Goal: Task Accomplishment & Management: Manage account settings

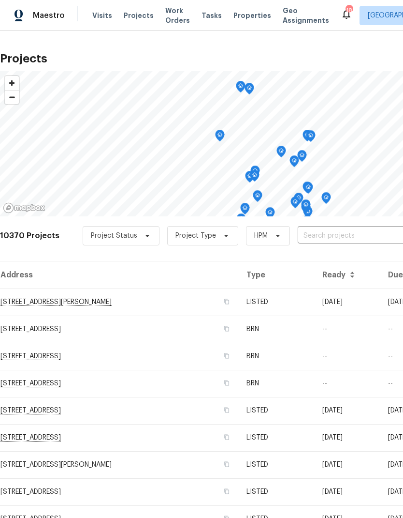
click at [326, 238] on input "text" at bounding box center [353, 235] width 111 height 15
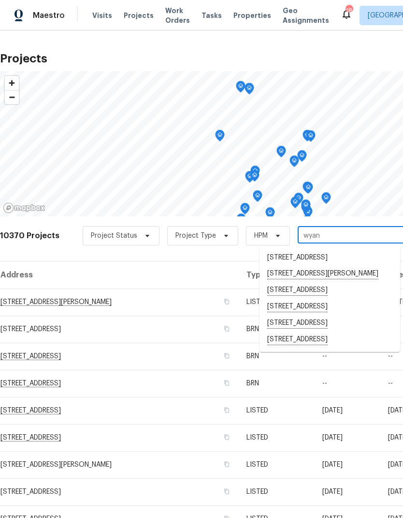
type input "[PERSON_NAME]"
click at [243, 16] on span "Properties" at bounding box center [253, 16] width 38 height 10
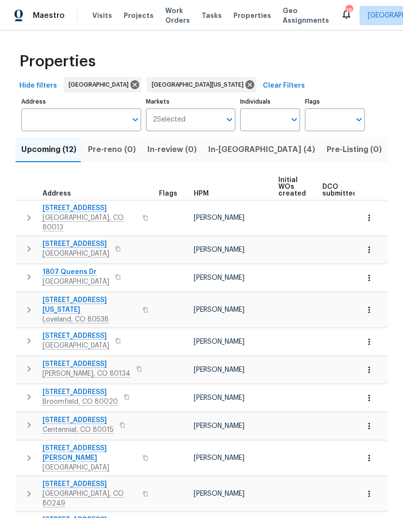
click at [227, 155] on span "In-[GEOGRAPHIC_DATA] (4)" at bounding box center [261, 150] width 107 height 14
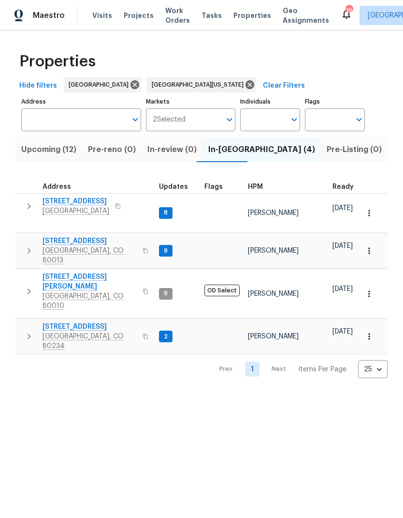
click at [86, 322] on span "[STREET_ADDRESS]" at bounding box center [90, 327] width 94 height 10
click at [128, 20] on span "Projects" at bounding box center [139, 16] width 30 height 10
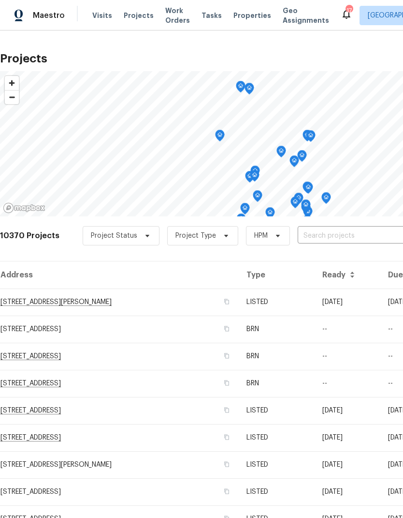
click at [321, 237] on input "text" at bounding box center [353, 235] width 111 height 15
type input "5680"
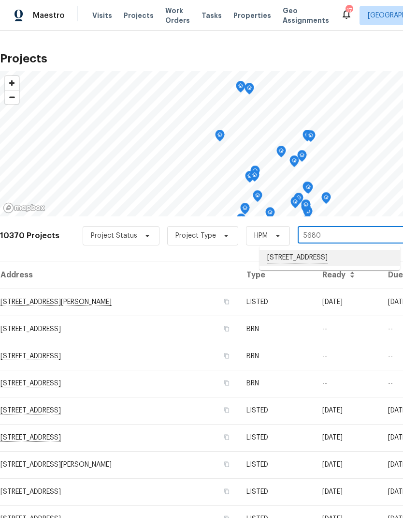
click at [321, 257] on li "[STREET_ADDRESS]" at bounding box center [330, 258] width 141 height 16
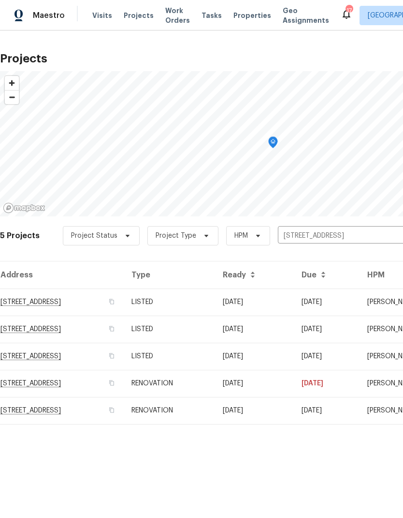
click at [215, 414] on td "RENOVATION" at bounding box center [169, 410] width 91 height 27
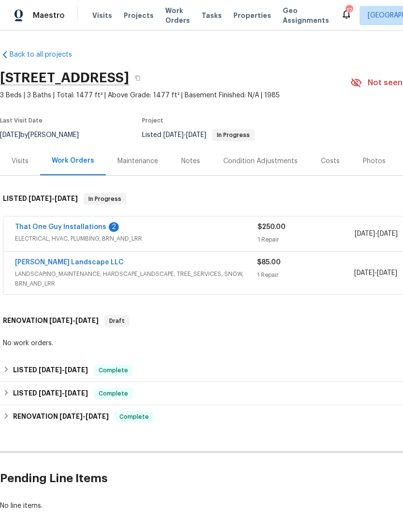
click at [68, 223] on link "That One Guy Installations" at bounding box center [60, 226] width 91 height 7
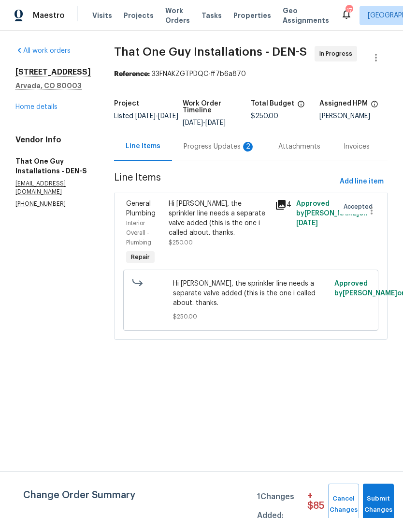
click at [221, 217] on div "Hi [PERSON_NAME], the sprinkler line needs a separate valve added (this is the …" at bounding box center [219, 218] width 101 height 39
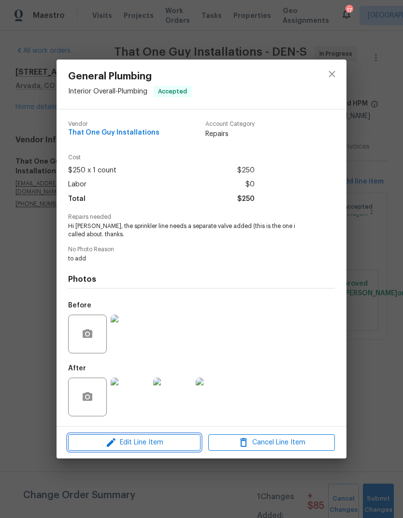
click at [173, 443] on span "Edit Line Item" at bounding box center [134, 442] width 127 height 12
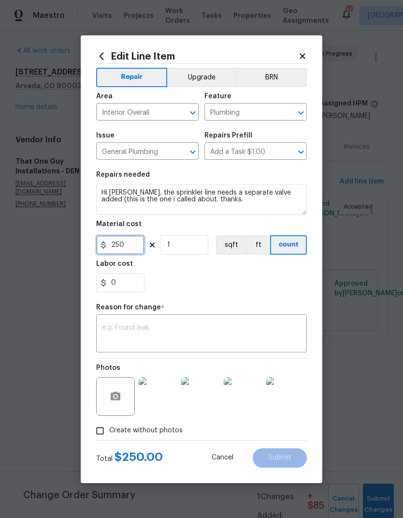
click at [141, 243] on input "250" at bounding box center [120, 244] width 48 height 19
type input "180"
click at [234, 285] on div "0" at bounding box center [201, 282] width 211 height 19
click at [222, 331] on textarea at bounding box center [201, 334] width 199 height 20
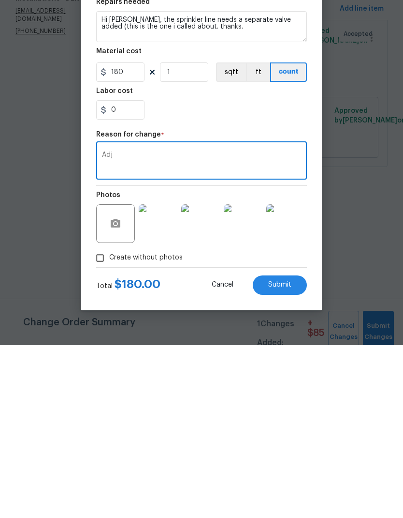
type textarea "Adj"
click at [282, 454] on span "Submit" at bounding box center [279, 457] width 23 height 7
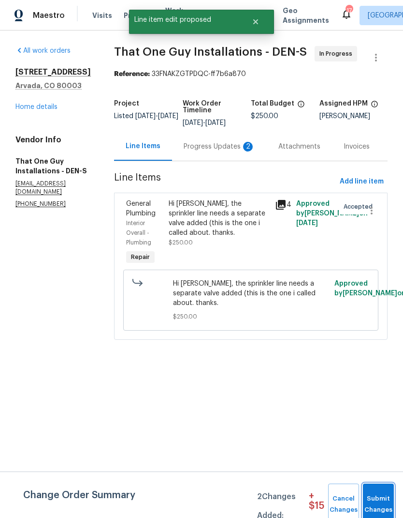
click at [375, 497] on span "Submit Changes" at bounding box center [378, 504] width 21 height 22
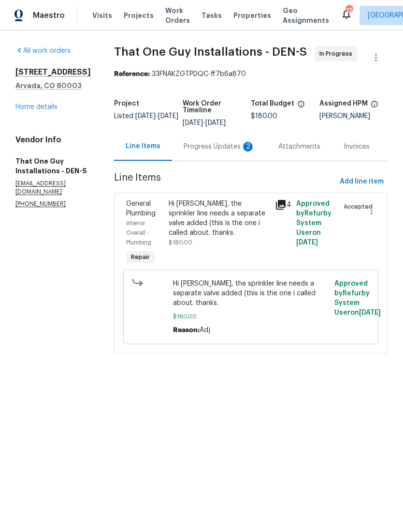
click at [40, 108] on link "Home details" at bounding box center [36, 107] width 42 height 7
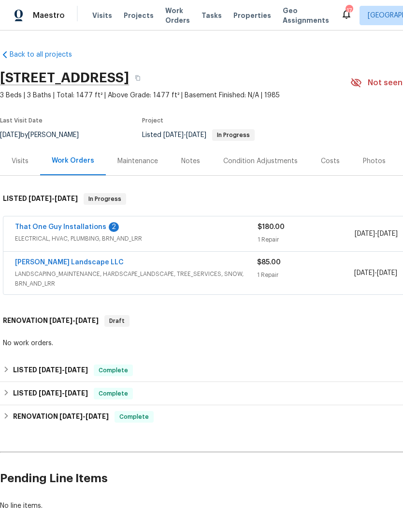
click at [57, 263] on link "[PERSON_NAME] Landscape LLC" at bounding box center [69, 262] width 109 height 7
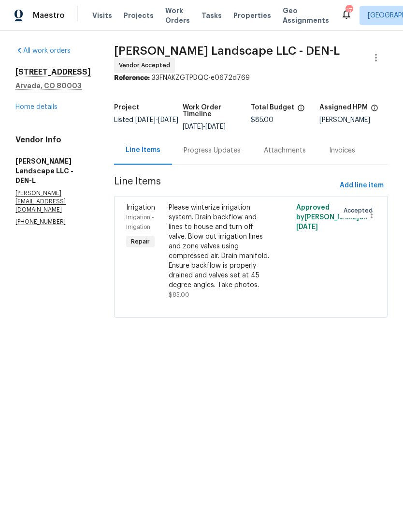
click at [210, 148] on div "Progress Updates" at bounding box center [212, 151] width 57 height 10
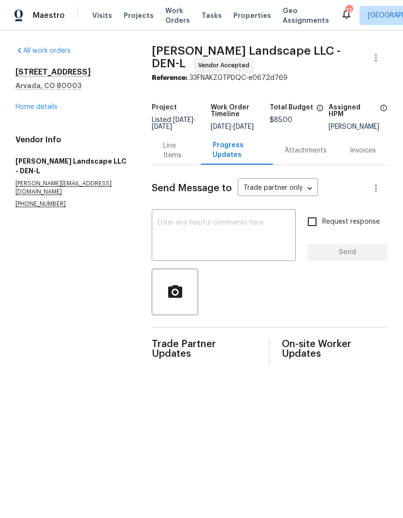
click at [183, 238] on textarea at bounding box center [224, 236] width 133 height 34
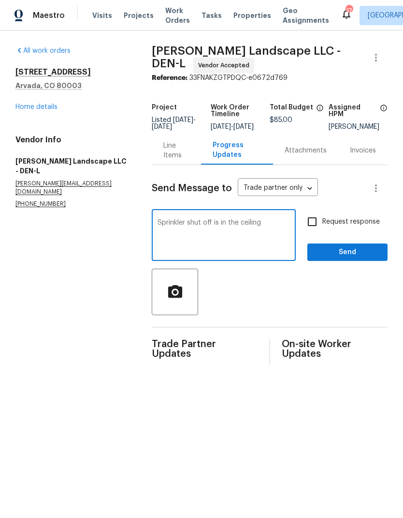
type textarea "Sprinkler shut off is in the ceiling"
click at [356, 257] on span "Send" at bounding box center [347, 252] width 65 height 12
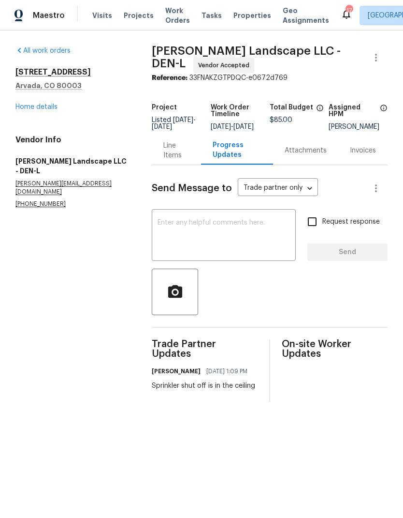
click at [41, 109] on link "Home details" at bounding box center [36, 107] width 42 height 7
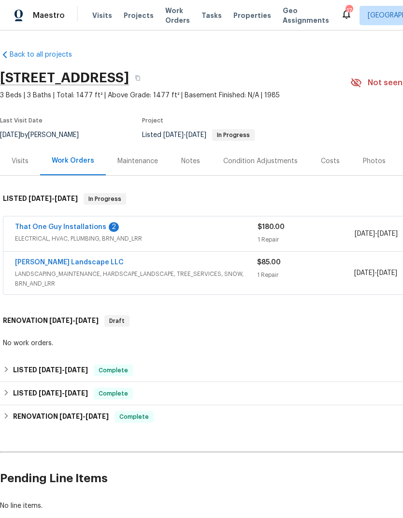
click at [133, 19] on span "Projects" at bounding box center [139, 16] width 30 height 10
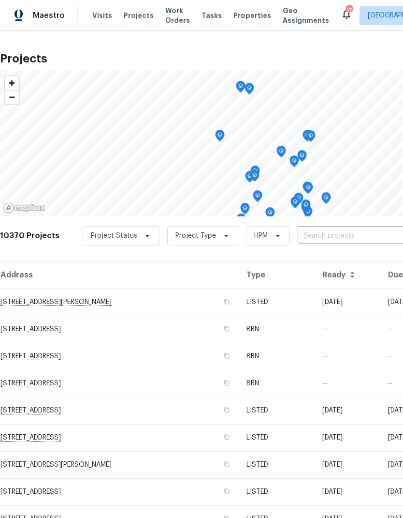
click at [336, 234] on input "text" at bounding box center [353, 235] width 111 height 15
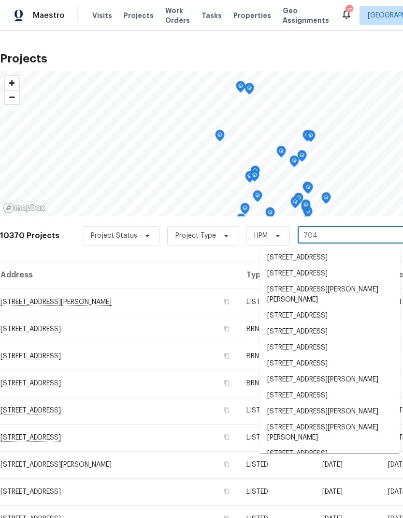
type input "7041"
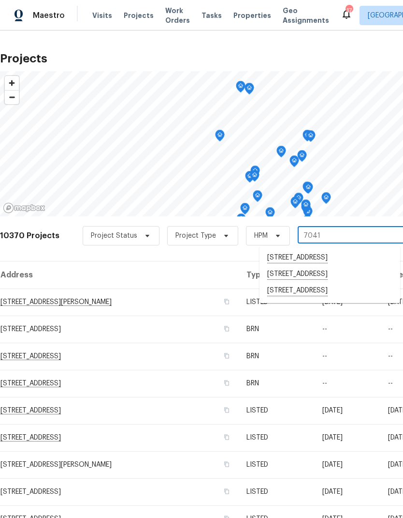
click at [314, 294] on li "[STREET_ADDRESS]" at bounding box center [330, 290] width 141 height 16
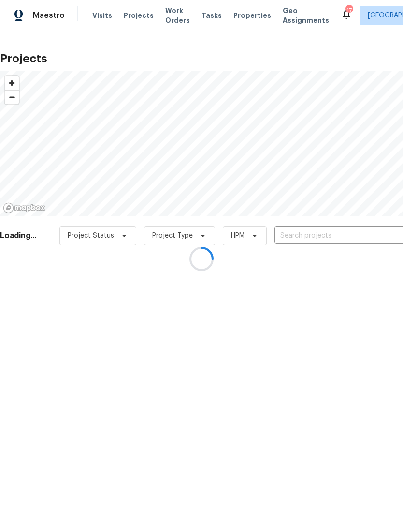
type input "[STREET_ADDRESS]"
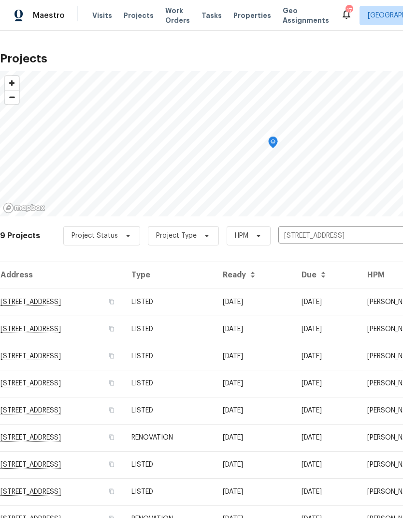
click at [215, 482] on td "LISTED" at bounding box center [169, 491] width 91 height 27
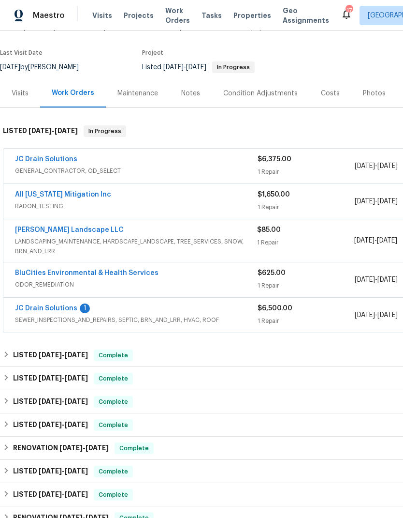
scroll to position [68, 0]
click at [62, 191] on link "All [US_STATE] Mitigation Inc" at bounding box center [63, 194] width 96 height 7
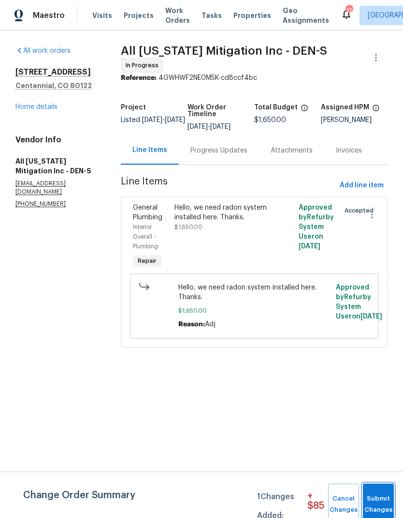
click at [377, 496] on span "Submit Changes" at bounding box center [378, 504] width 21 height 22
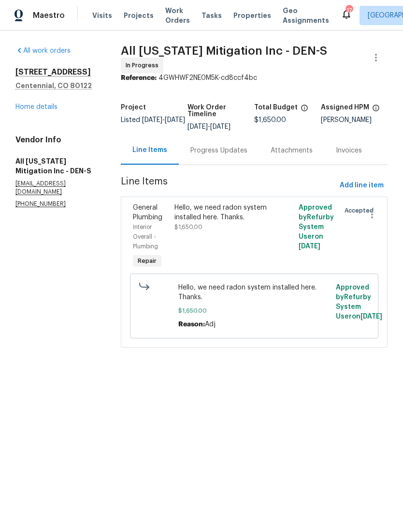
click at [211, 149] on div "Progress Updates" at bounding box center [219, 151] width 57 height 10
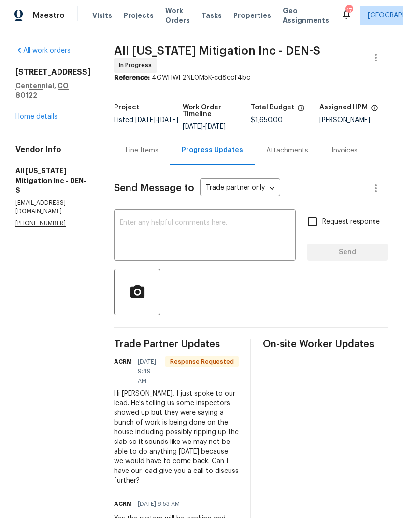
click at [197, 232] on textarea at bounding box center [205, 236] width 170 height 34
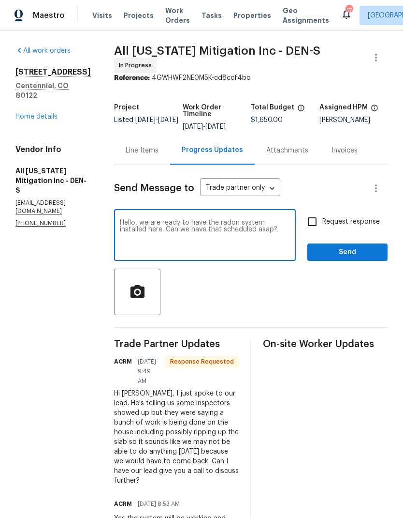
type textarea "Hello, we are ready to have the radon system installed here. Can we have that s…"
click at [355, 249] on span "Send" at bounding box center [347, 252] width 65 height 12
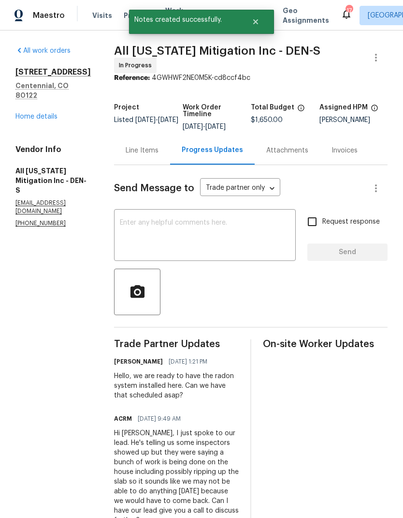
click at [47, 113] on link "Home details" at bounding box center [36, 116] width 42 height 7
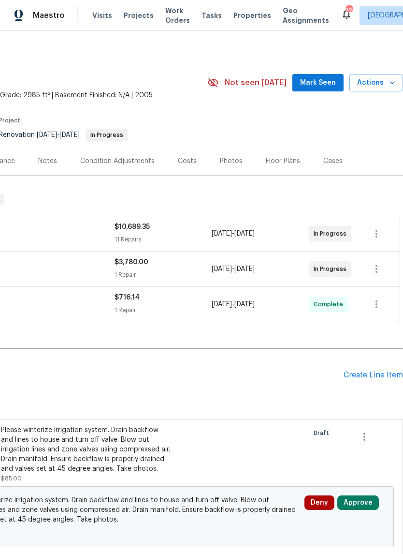
scroll to position [0, 143]
click at [281, 163] on div "Floor Plans" at bounding box center [283, 161] width 34 height 10
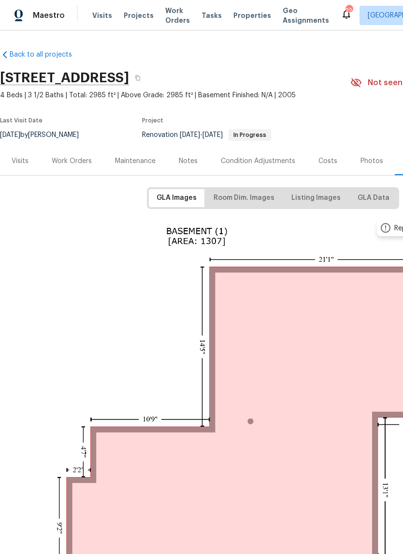
click at [373, 159] on div "Photos" at bounding box center [372, 161] width 23 height 10
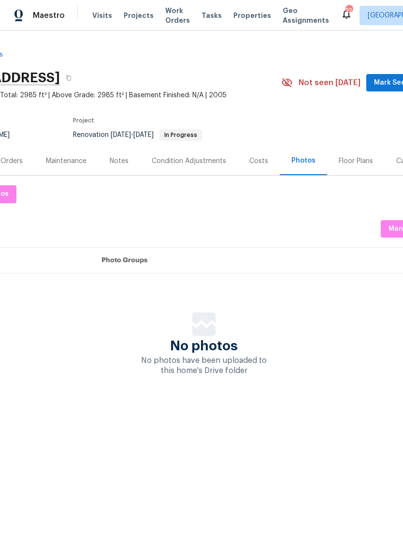
scroll to position [0, 76]
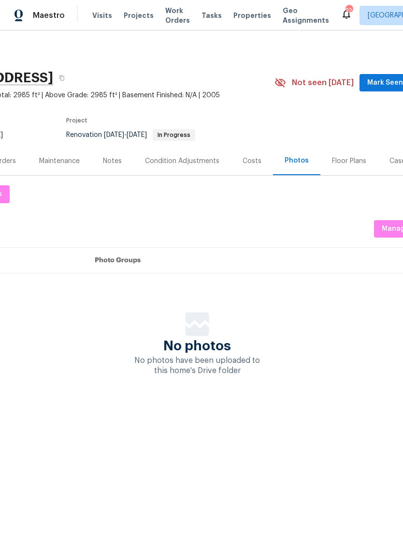
click at [350, 162] on div "Floor Plans" at bounding box center [349, 161] width 34 height 10
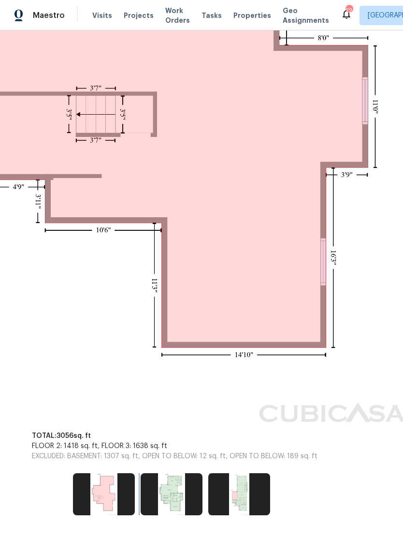
click at [176, 491] on img at bounding box center [172, 494] width 62 height 42
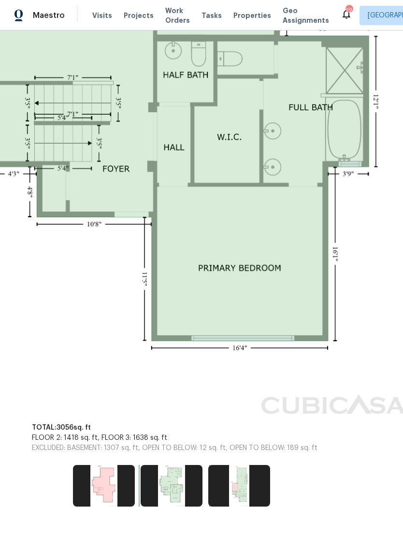
scroll to position [508, 99]
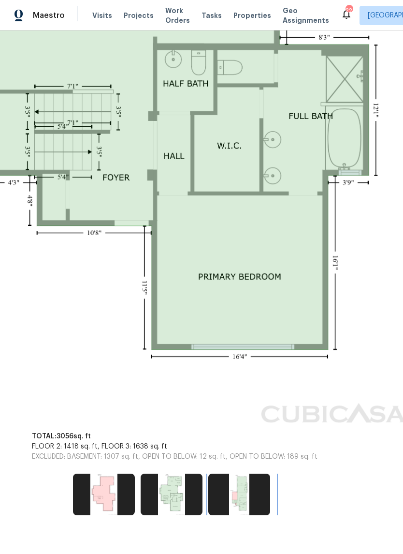
click at [242, 488] on img at bounding box center [239, 495] width 62 height 42
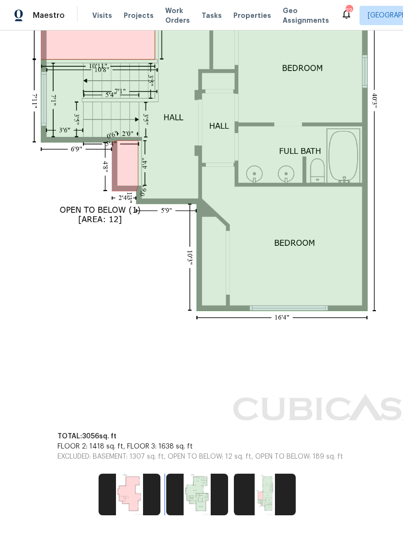
click at [207, 485] on img at bounding box center [197, 495] width 62 height 42
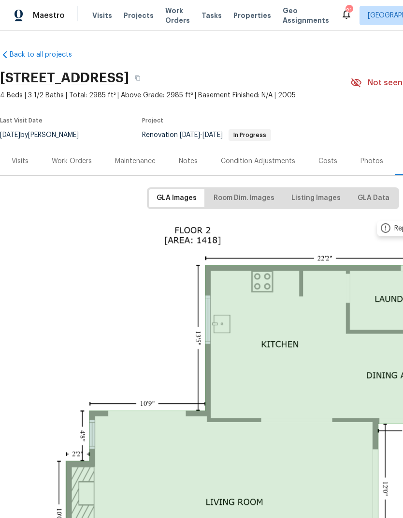
scroll to position [0, 0]
click at [72, 165] on div "Work Orders" at bounding box center [72, 161] width 40 height 10
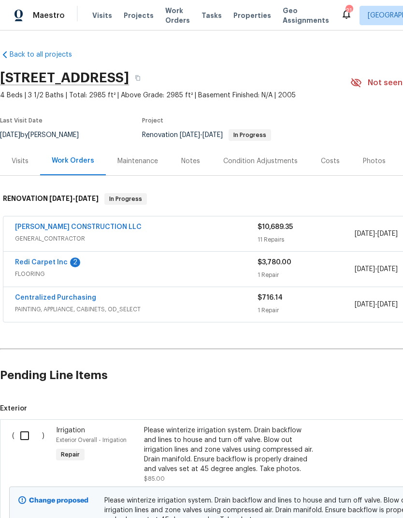
click at [58, 228] on link "ESPINO'S CONSTRUCTION LLC" at bounding box center [78, 226] width 127 height 7
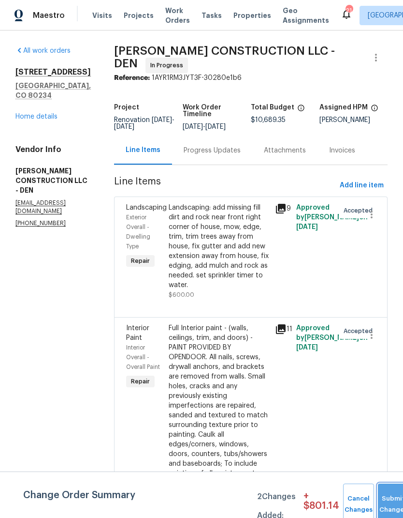
click at [386, 496] on button "Submit Changes" at bounding box center [393, 504] width 31 height 42
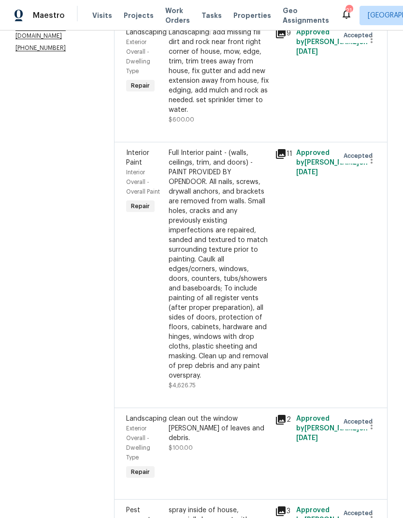
scroll to position [175, 0]
click at [228, 271] on div "Full Interior paint - (walls, ceilings, trim, and doors) - PAINT PROVIDED BY OP…" at bounding box center [219, 264] width 101 height 232
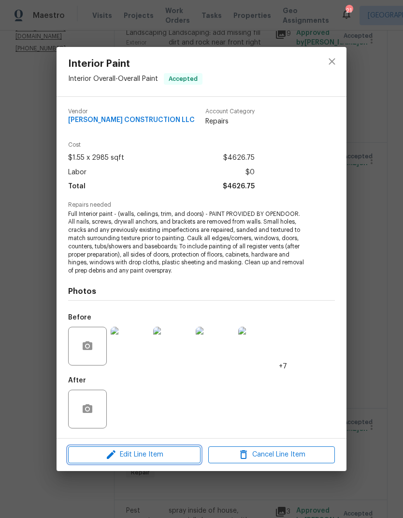
click at [169, 456] on span "Edit Line Item" at bounding box center [134, 454] width 127 height 12
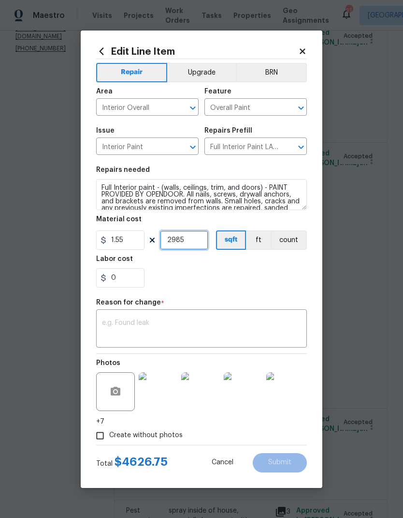
click at [193, 243] on input "2985" at bounding box center [184, 239] width 48 height 19
type input "3056"
click at [235, 276] on div "0" at bounding box center [201, 277] width 211 height 19
click at [228, 325] on textarea at bounding box center [201, 329] width 199 height 20
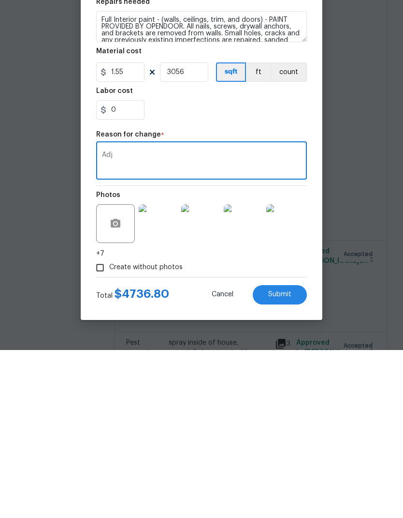
type textarea "Adj"
click at [284, 453] on button "Submit" at bounding box center [280, 462] width 54 height 19
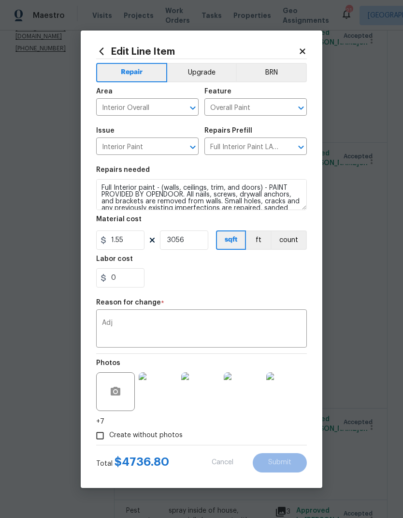
type input "2985"
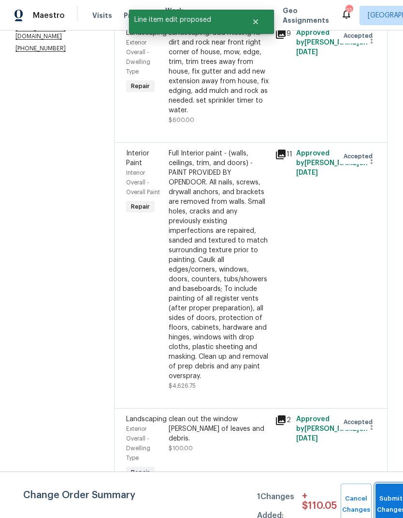
click at [385, 496] on button "Submit Changes" at bounding box center [391, 504] width 31 height 42
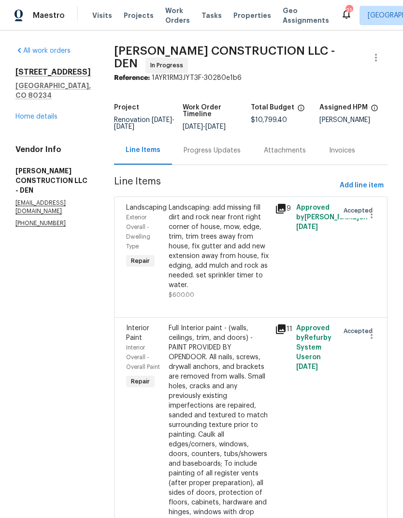
scroll to position [0, 0]
click at [40, 113] on link "Home details" at bounding box center [36, 116] width 42 height 7
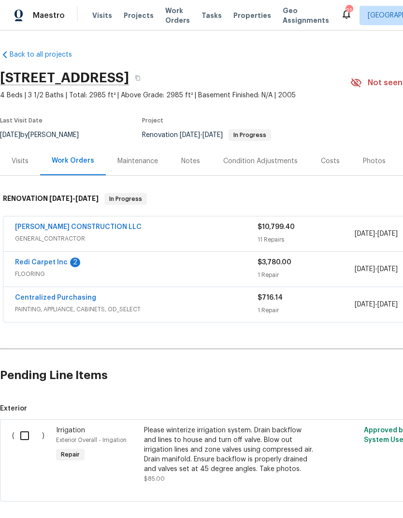
click at [133, 15] on span "Projects" at bounding box center [139, 16] width 30 height 10
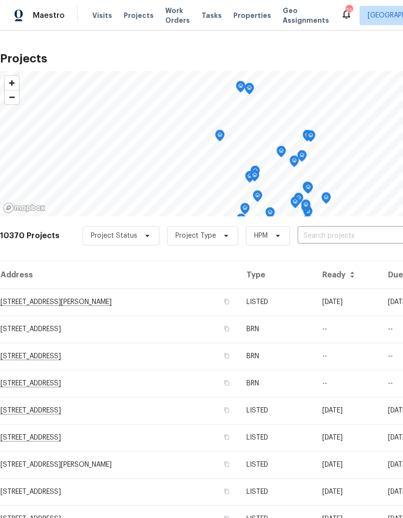
click at [330, 233] on input "text" at bounding box center [353, 235] width 111 height 15
type input "firethorn"
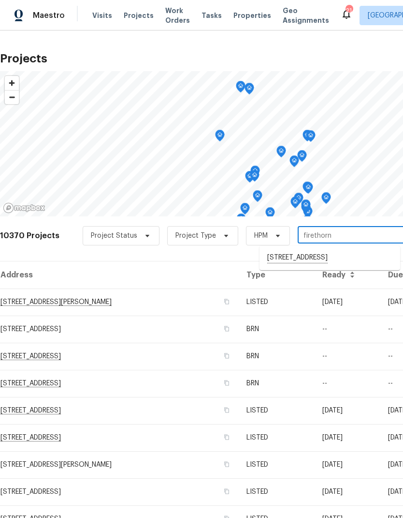
click at [320, 258] on li "7292 Firethorn, Littleton, CO 80125" at bounding box center [330, 258] width 141 height 16
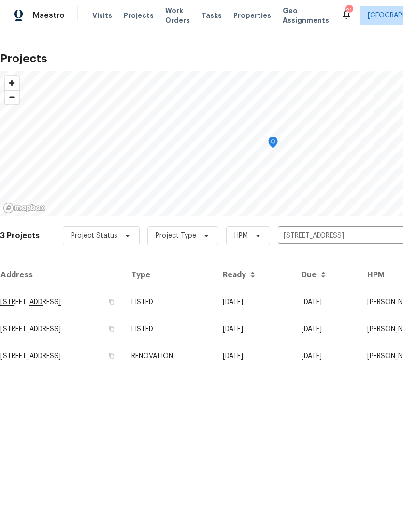
click at [215, 355] on td "RENOVATION" at bounding box center [169, 355] width 91 height 27
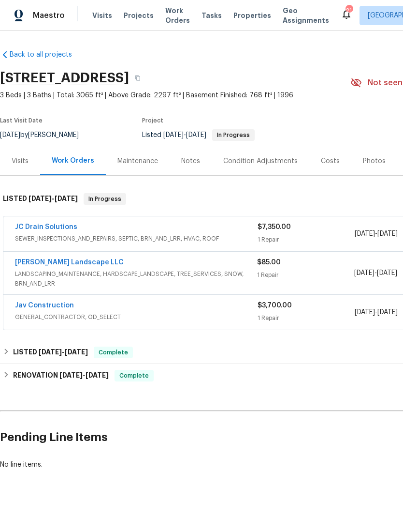
click at [196, 159] on div "Notes" at bounding box center [190, 161] width 19 height 10
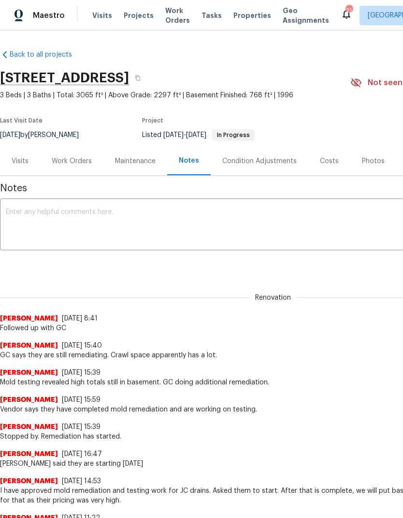
click at [66, 213] on textarea at bounding box center [273, 225] width 535 height 34
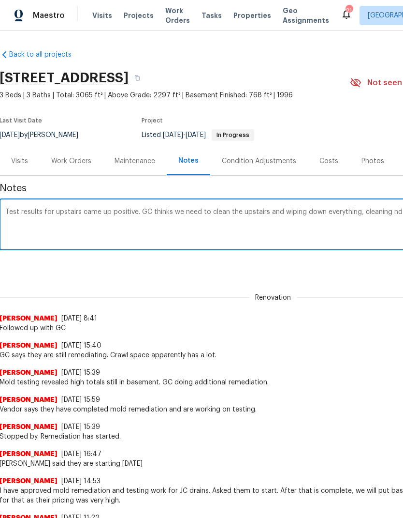
scroll to position [0, 143]
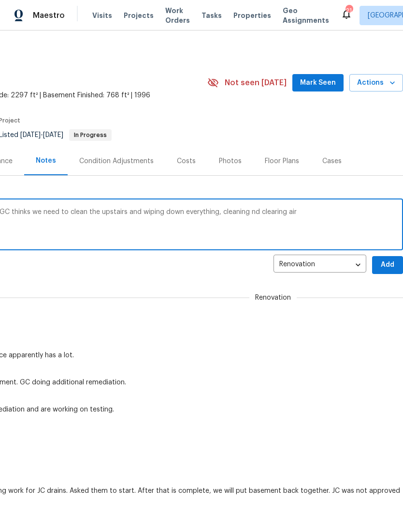
click at [255, 213] on textarea "Test results for upstairs came up positive. GC thinks we need to clean the upst…" at bounding box center [130, 225] width 535 height 34
click at [316, 216] on textarea "Test results for upstairs came up positive. GC thinks we need to clean the upst…" at bounding box center [130, 225] width 535 height 34
type textarea "Test results for upstairs came up positive. GC thinks we need to clean the upst…"
click at [385, 265] on span "Add" at bounding box center [387, 265] width 15 height 12
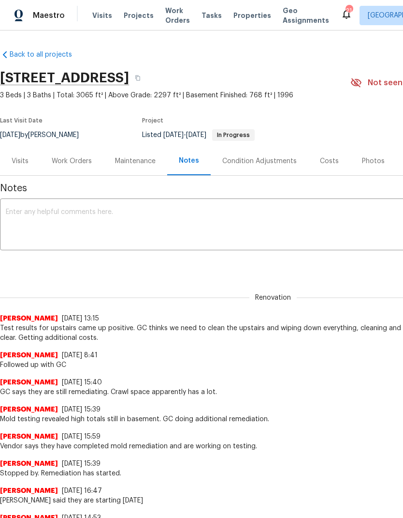
scroll to position [0, 0]
